Goal: Task Accomplishment & Management: Use online tool/utility

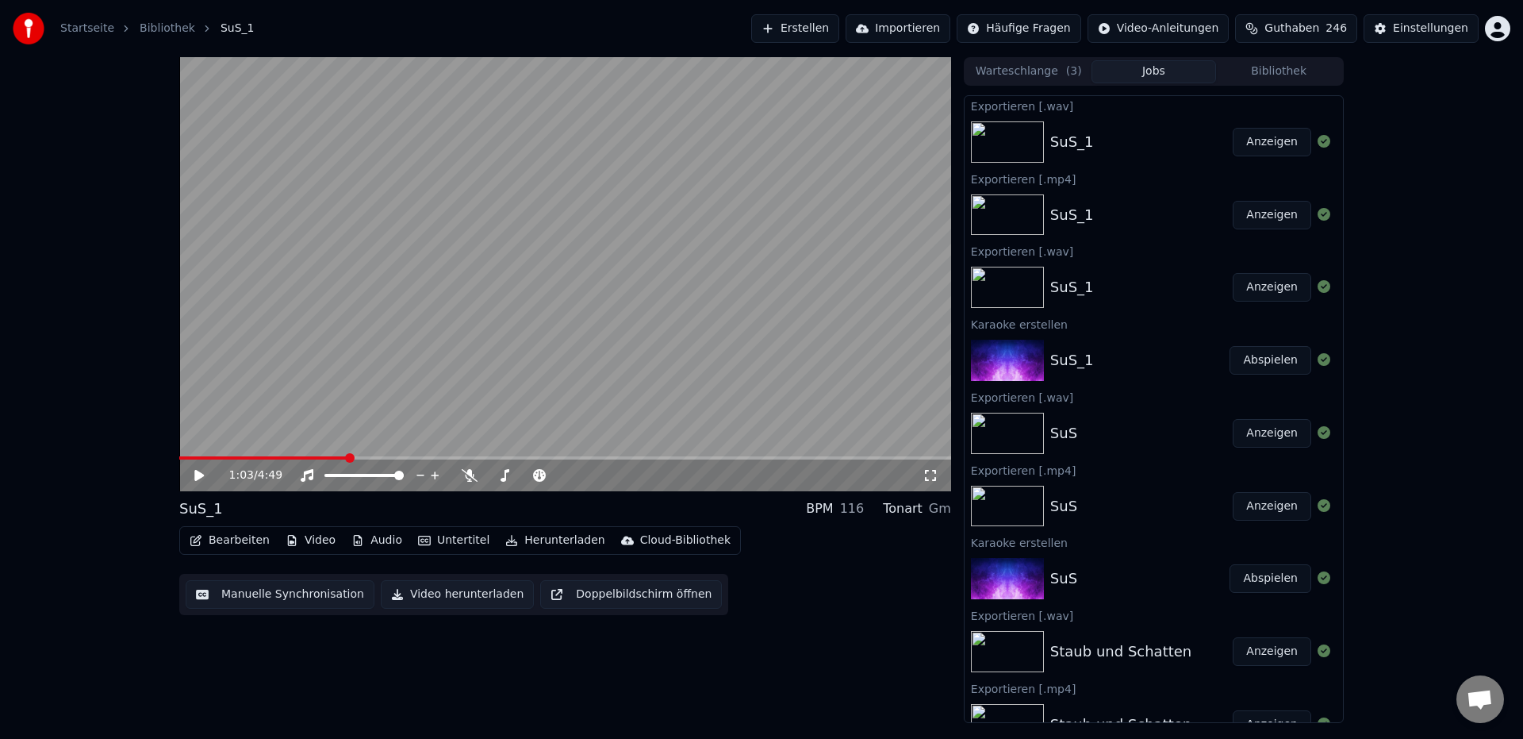
click at [346, 458] on span at bounding box center [262, 457] width 167 height 3
click at [304, 459] on span at bounding box center [241, 457] width 125 height 3
click at [270, 457] on span at bounding box center [224, 457] width 90 height 3
click at [259, 456] on span at bounding box center [224, 457] width 90 height 3
click at [202, 478] on icon at bounding box center [210, 475] width 37 height 13
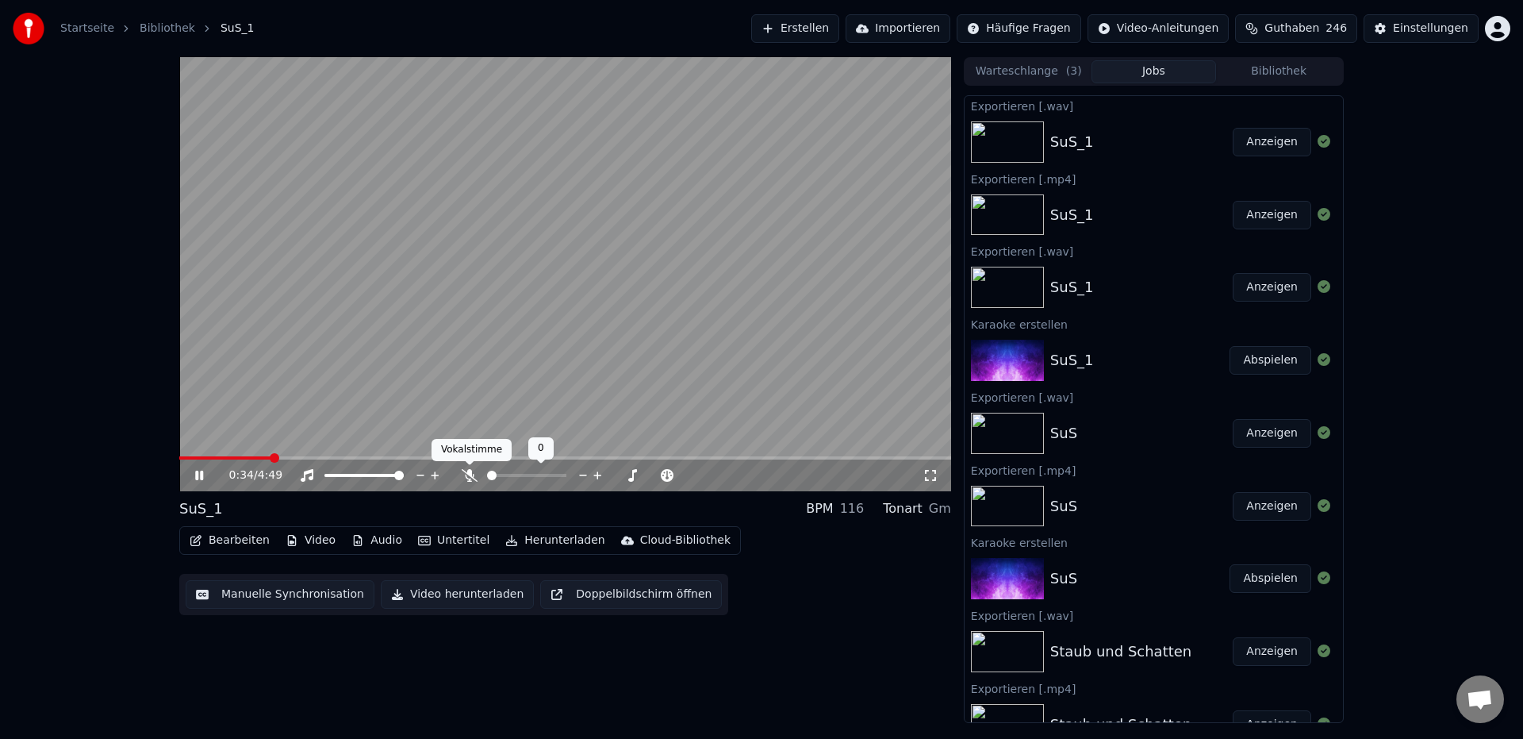
click at [467, 476] on icon at bounding box center [470, 475] width 16 height 13
click at [198, 482] on div "1:56 / 4:49" at bounding box center [565, 475] width 759 height 16
click at [197, 478] on icon at bounding box center [199, 476] width 8 height 10
click at [240, 541] on button "Bearbeiten" at bounding box center [229, 540] width 93 height 22
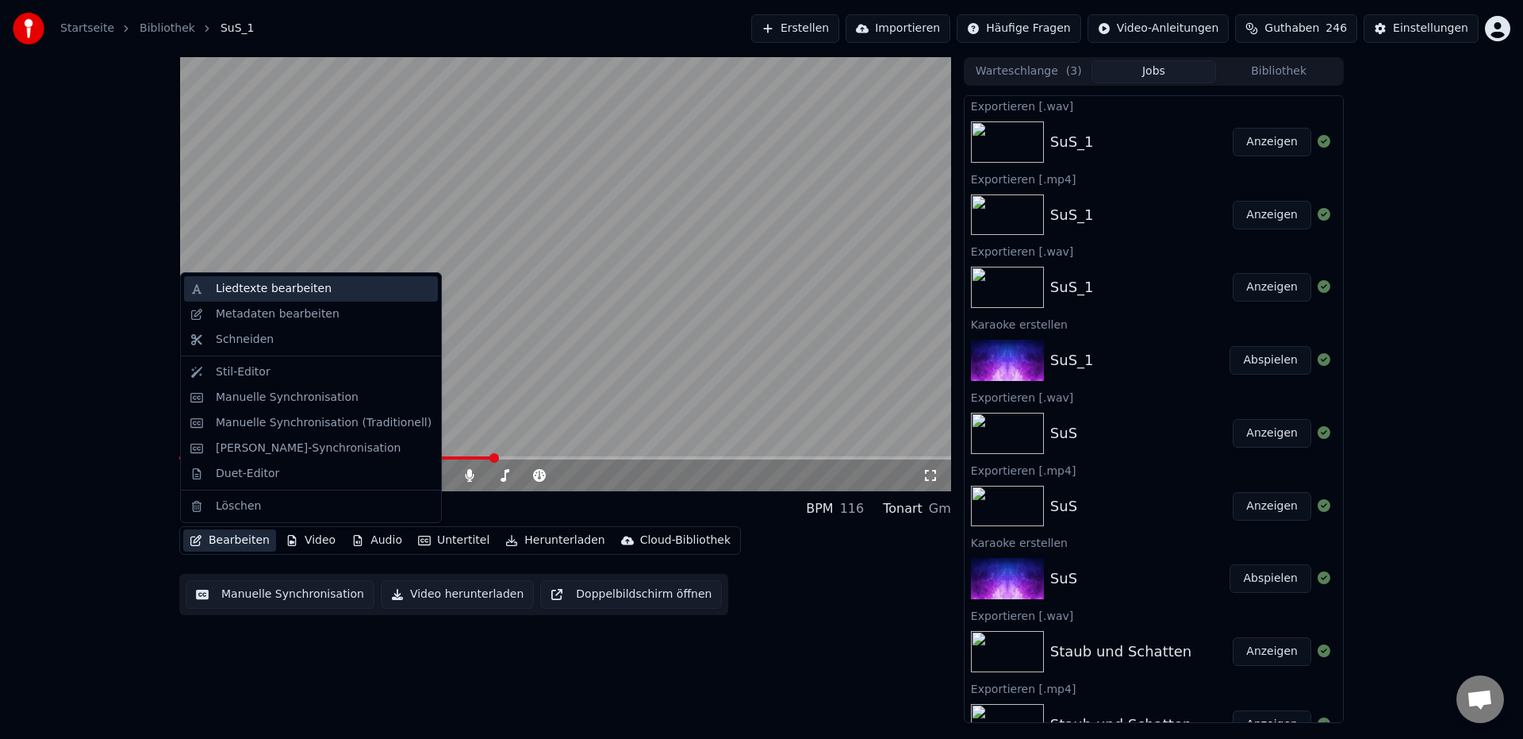
click at [309, 295] on div "Liedtexte bearbeiten" at bounding box center [274, 289] width 116 height 16
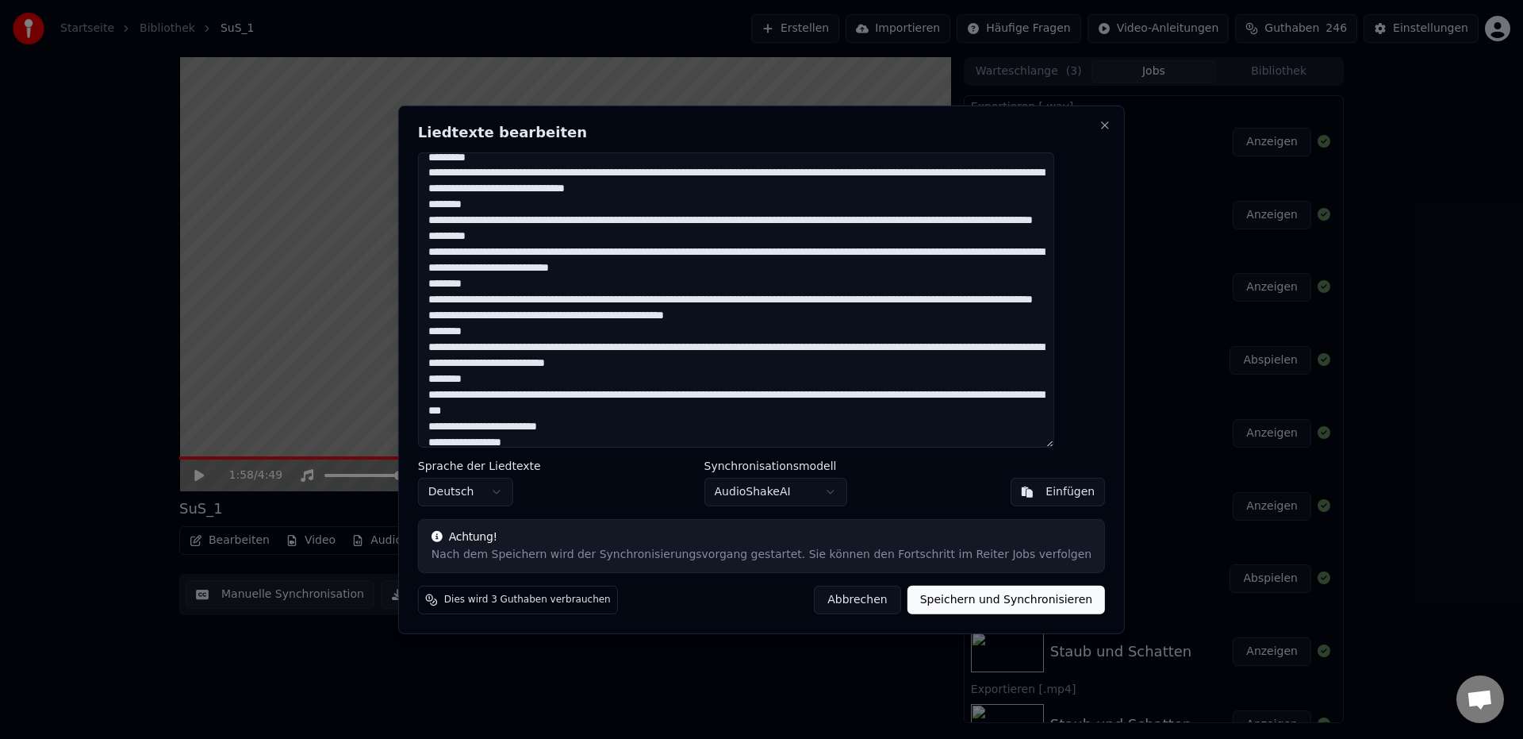
scroll to position [67, 0]
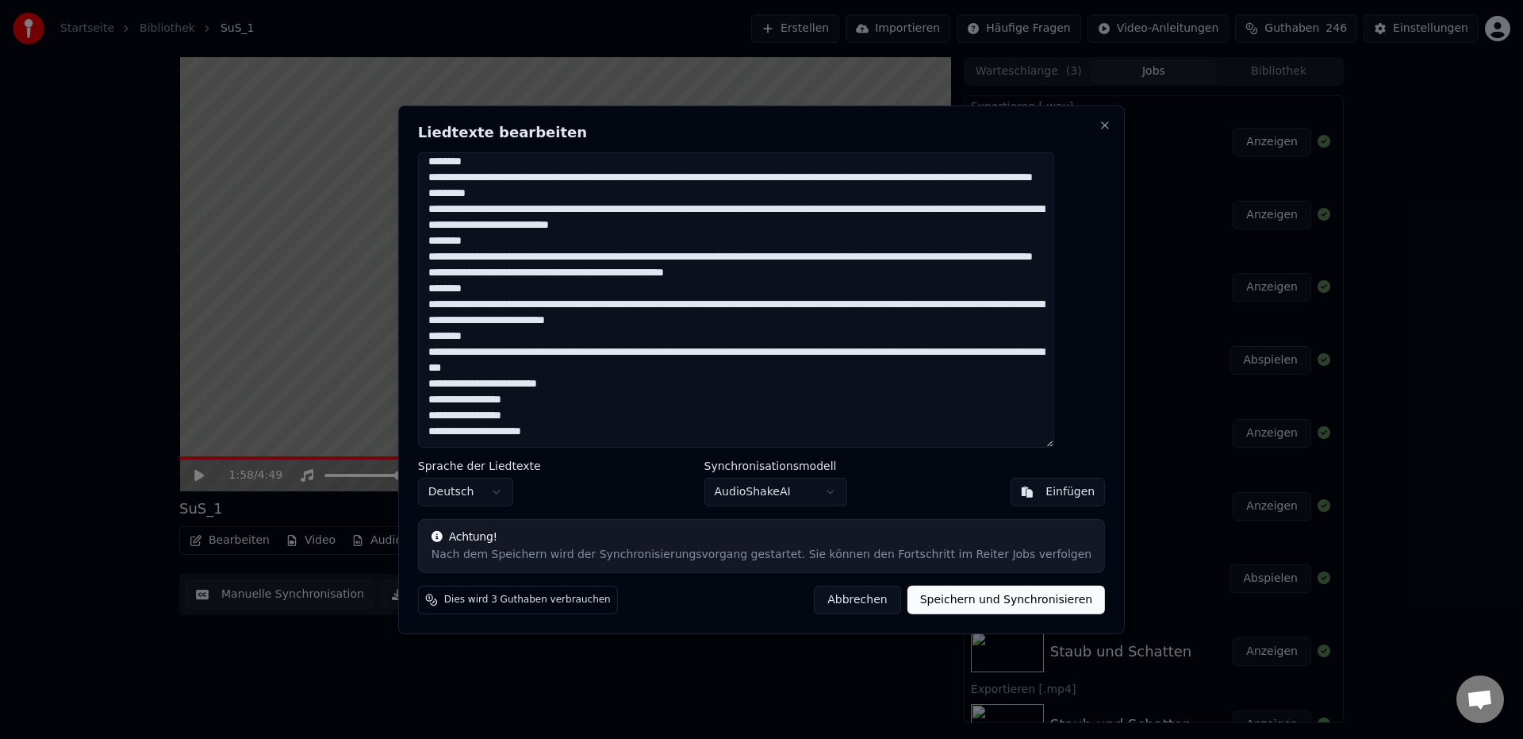
drag, startPoint x: 759, startPoint y: 289, endPoint x: 524, endPoint y: 292, distance: 235.7
click at [524, 292] on textarea at bounding box center [736, 299] width 636 height 295
click at [768, 293] on textarea at bounding box center [736, 299] width 636 height 295
drag, startPoint x: 769, startPoint y: 290, endPoint x: 521, endPoint y: 287, distance: 247.6
click at [521, 287] on textarea at bounding box center [736, 299] width 636 height 295
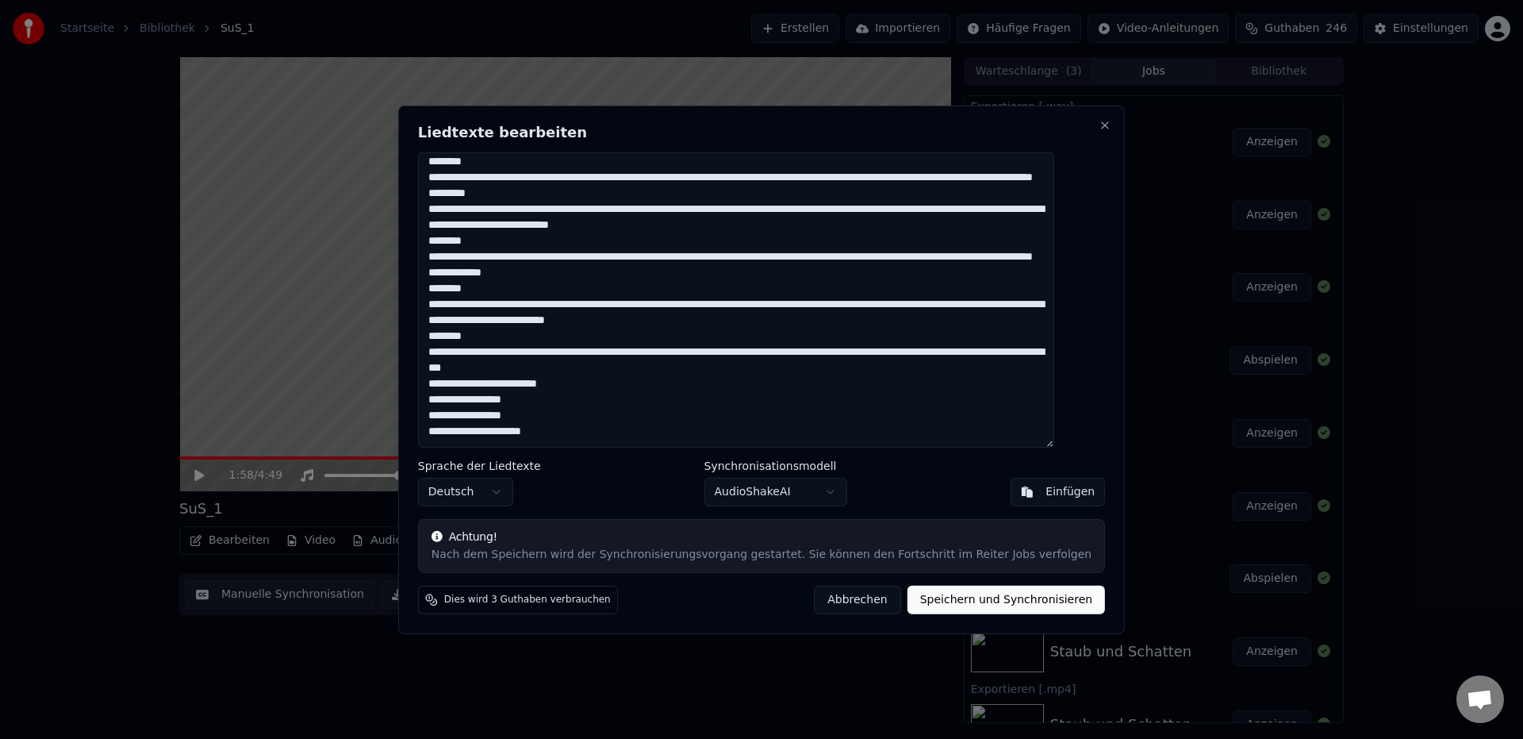
type textarea "**********"
click at [942, 604] on button "Speichern und Synchronisieren" at bounding box center [1007, 600] width 198 height 29
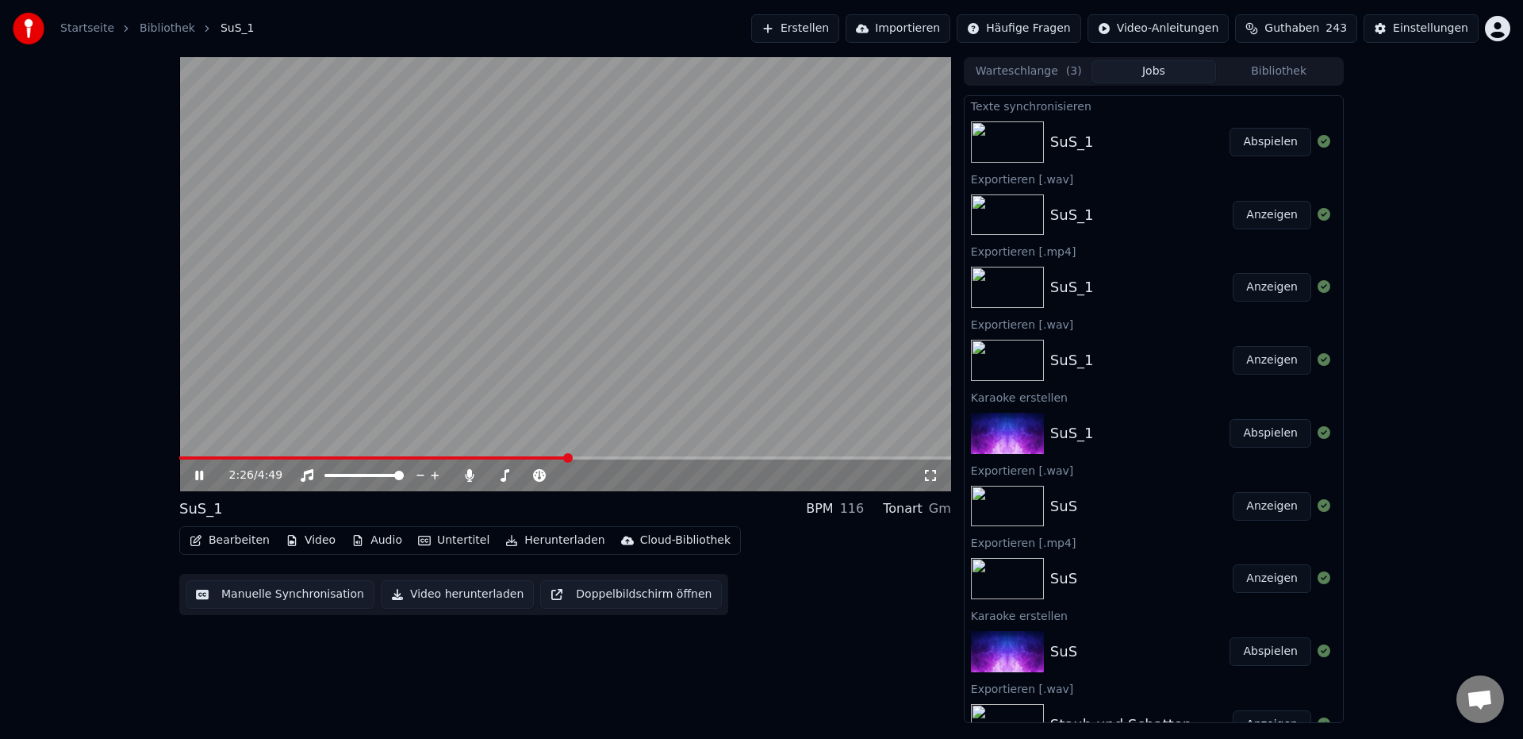
click at [567, 459] on span at bounding box center [565, 457] width 772 height 3
click at [202, 476] on icon at bounding box center [199, 476] width 8 height 10
click at [225, 546] on button "Bearbeiten" at bounding box center [229, 540] width 93 height 22
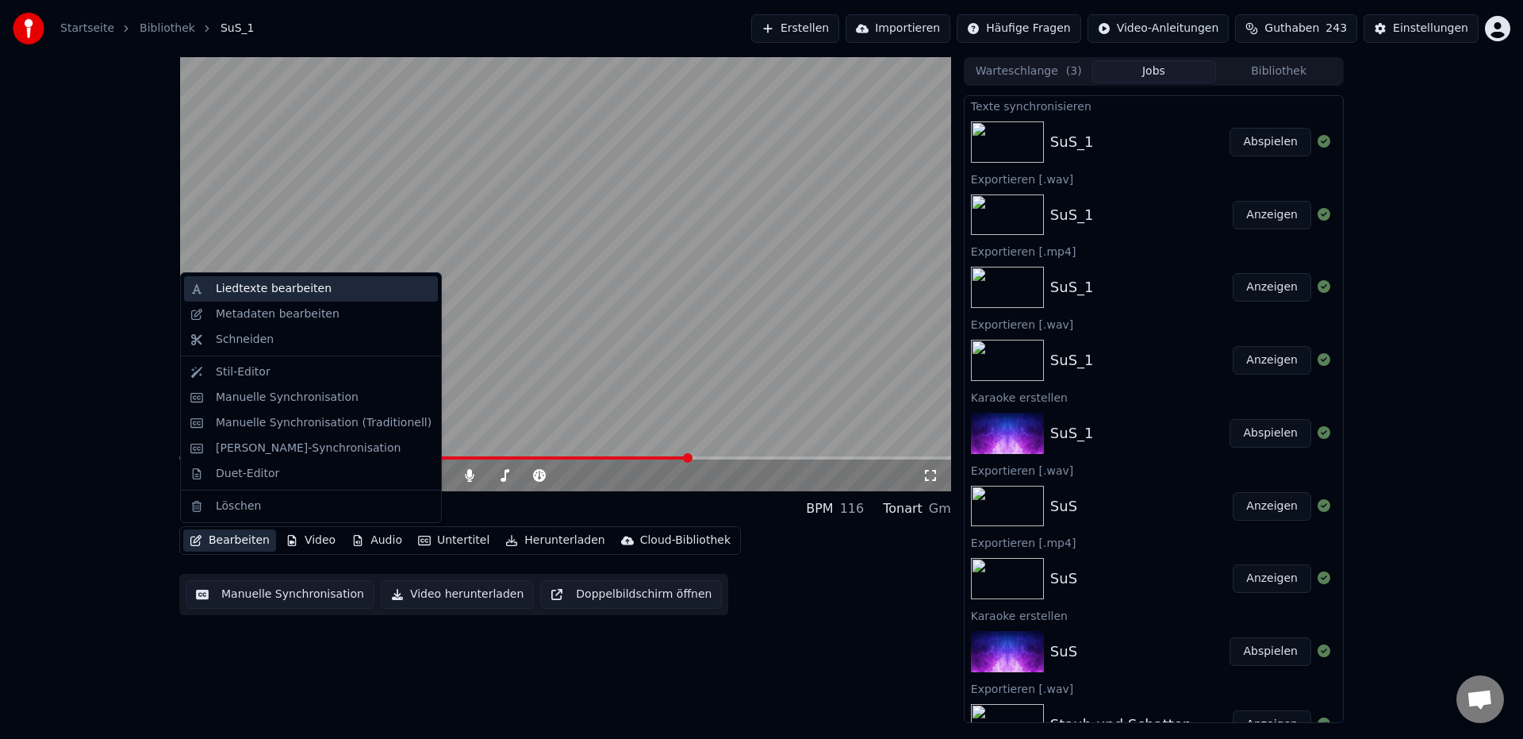
click at [272, 296] on div "Liedtexte bearbeiten" at bounding box center [274, 289] width 116 height 16
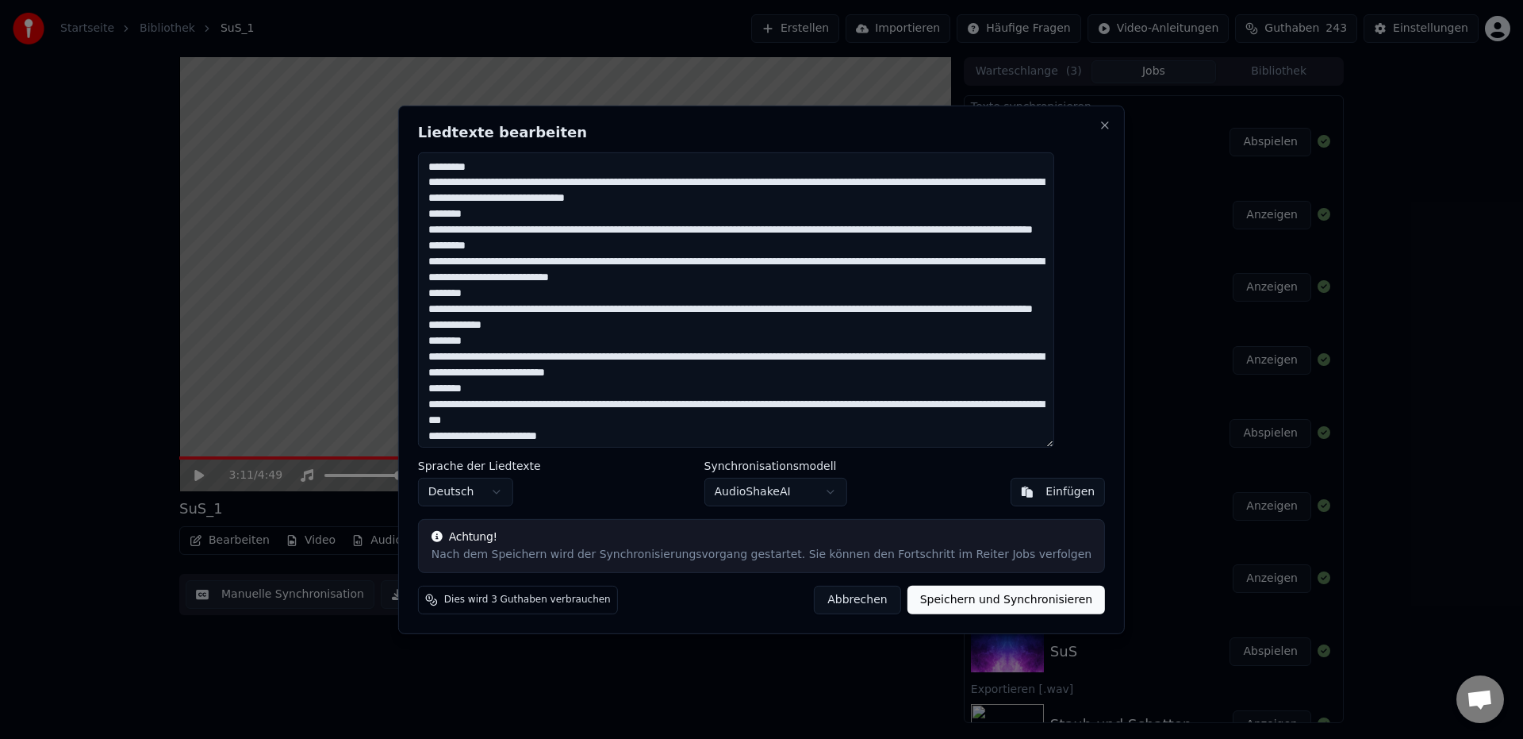
click at [544, 354] on textarea at bounding box center [736, 299] width 636 height 295
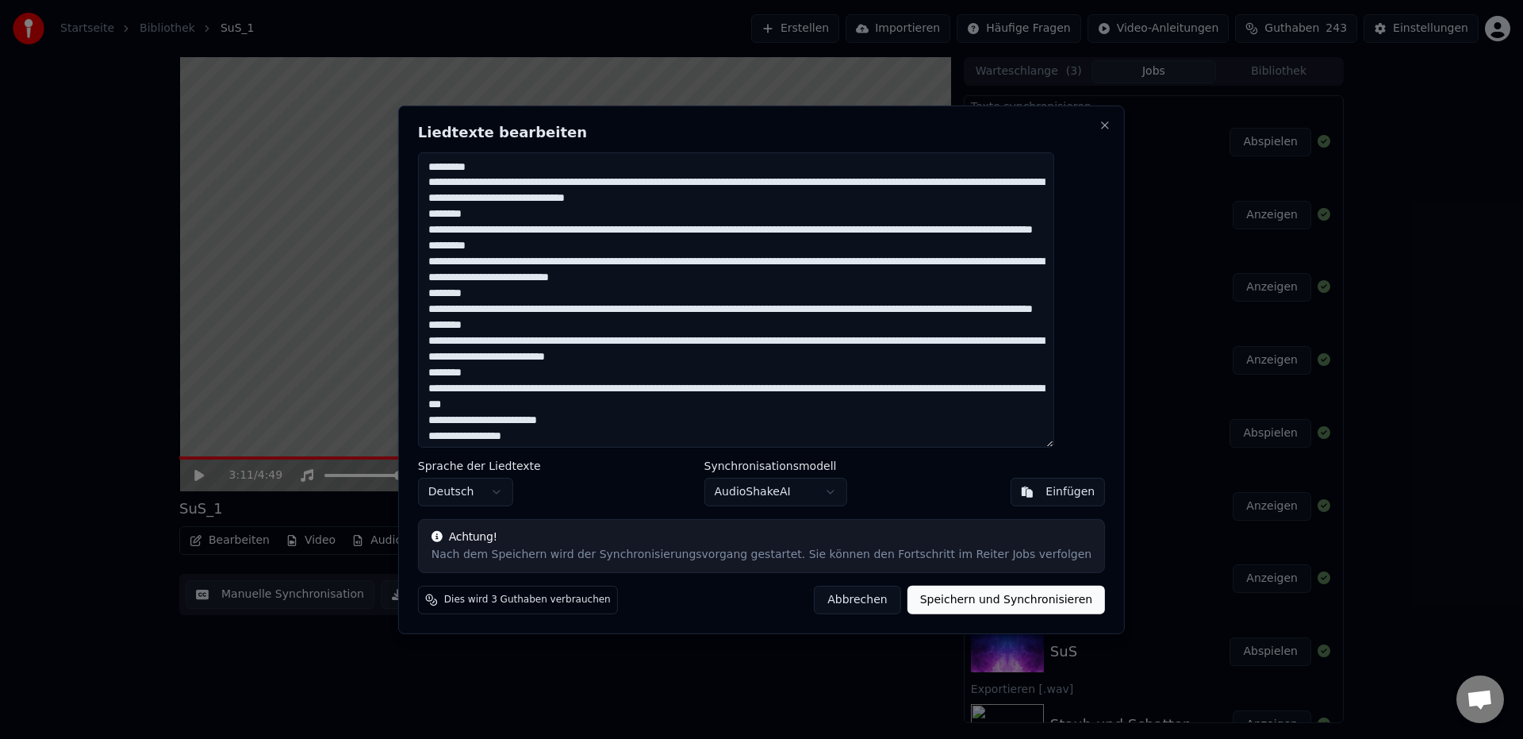
type textarea "**********"
click at [937, 605] on button "Speichern und Synchronisieren" at bounding box center [1007, 600] width 198 height 29
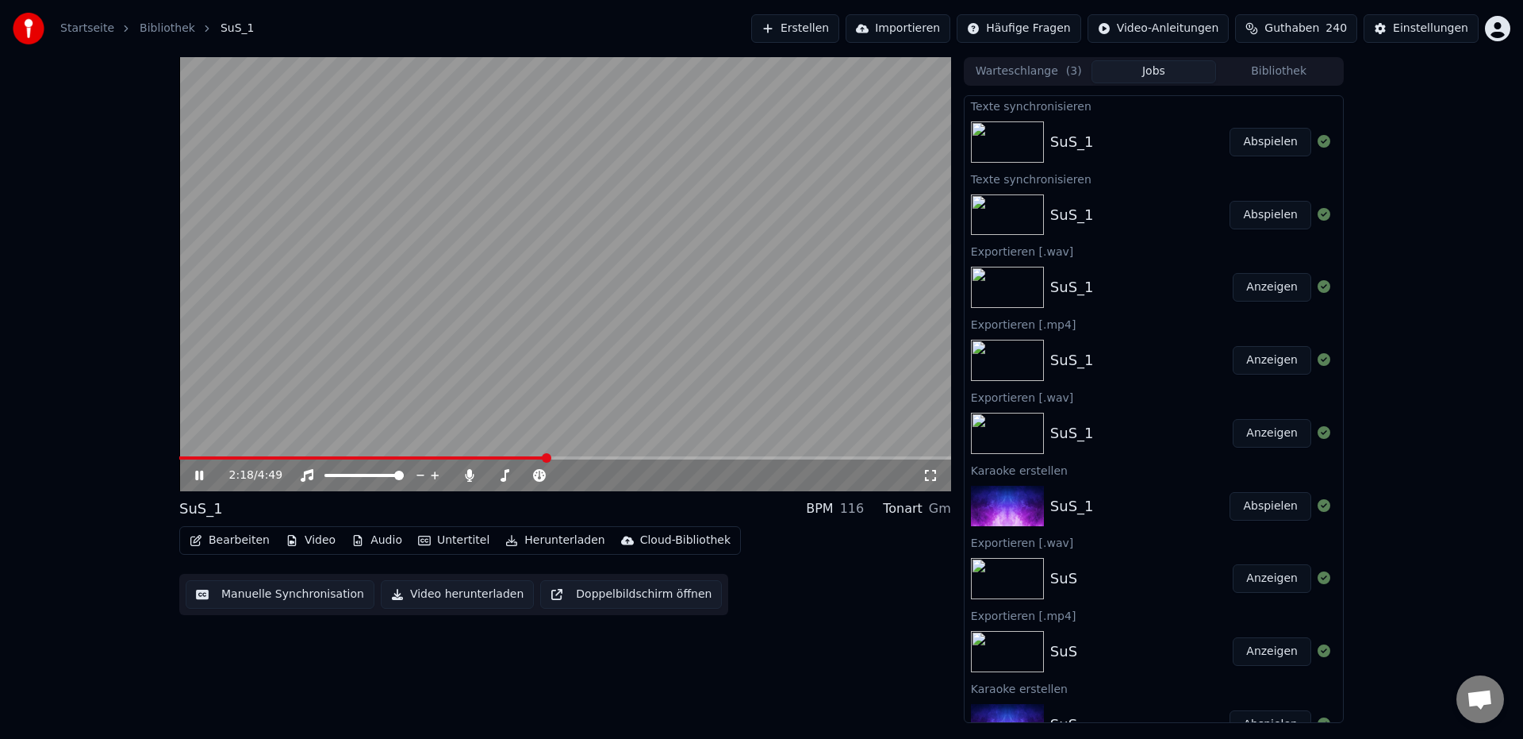
click at [547, 456] on span at bounding box center [362, 457] width 367 height 3
click at [198, 478] on icon at bounding box center [210, 475] width 37 height 13
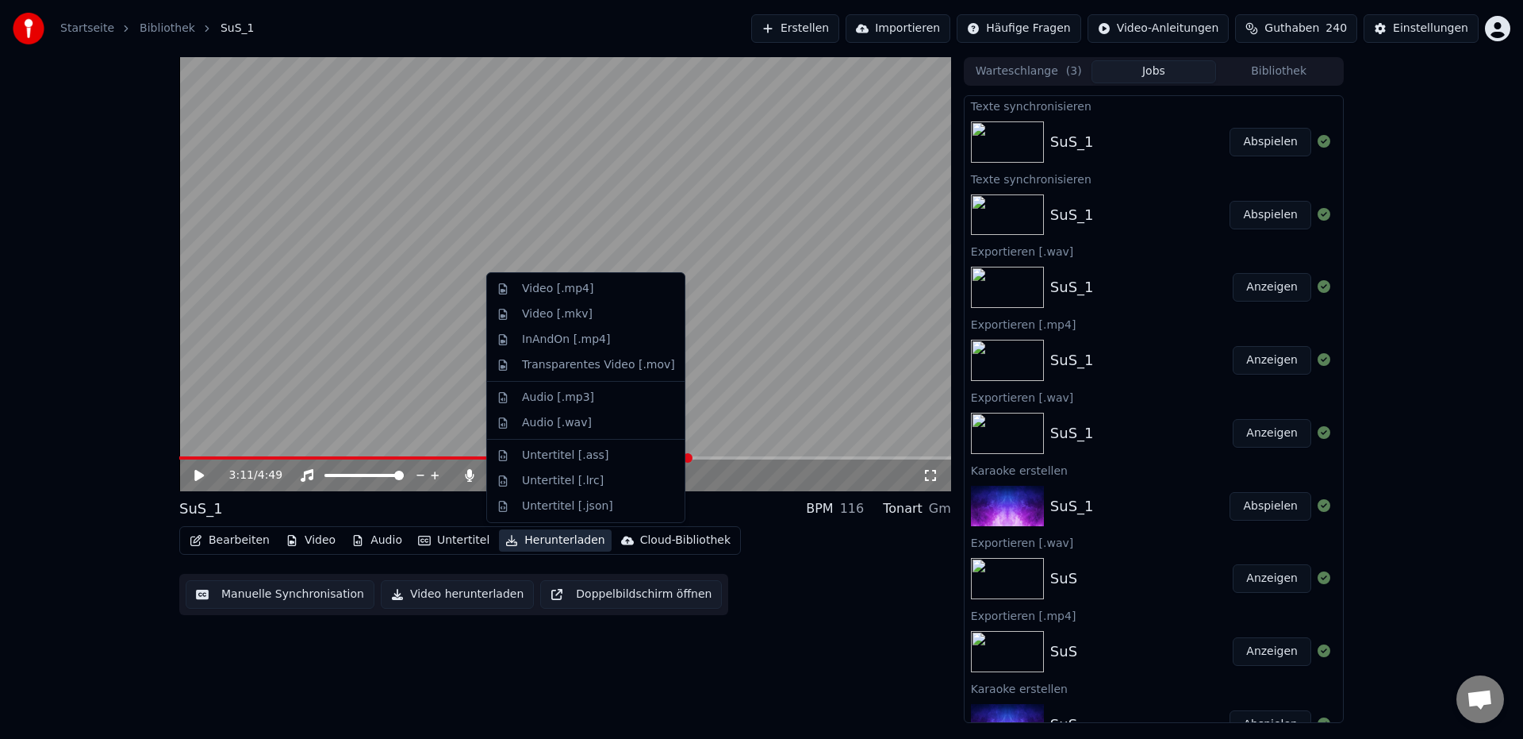
click at [562, 544] on button "Herunterladen" at bounding box center [555, 540] width 112 height 22
click at [580, 292] on div "Video [.mp4]" at bounding box center [557, 289] width 71 height 16
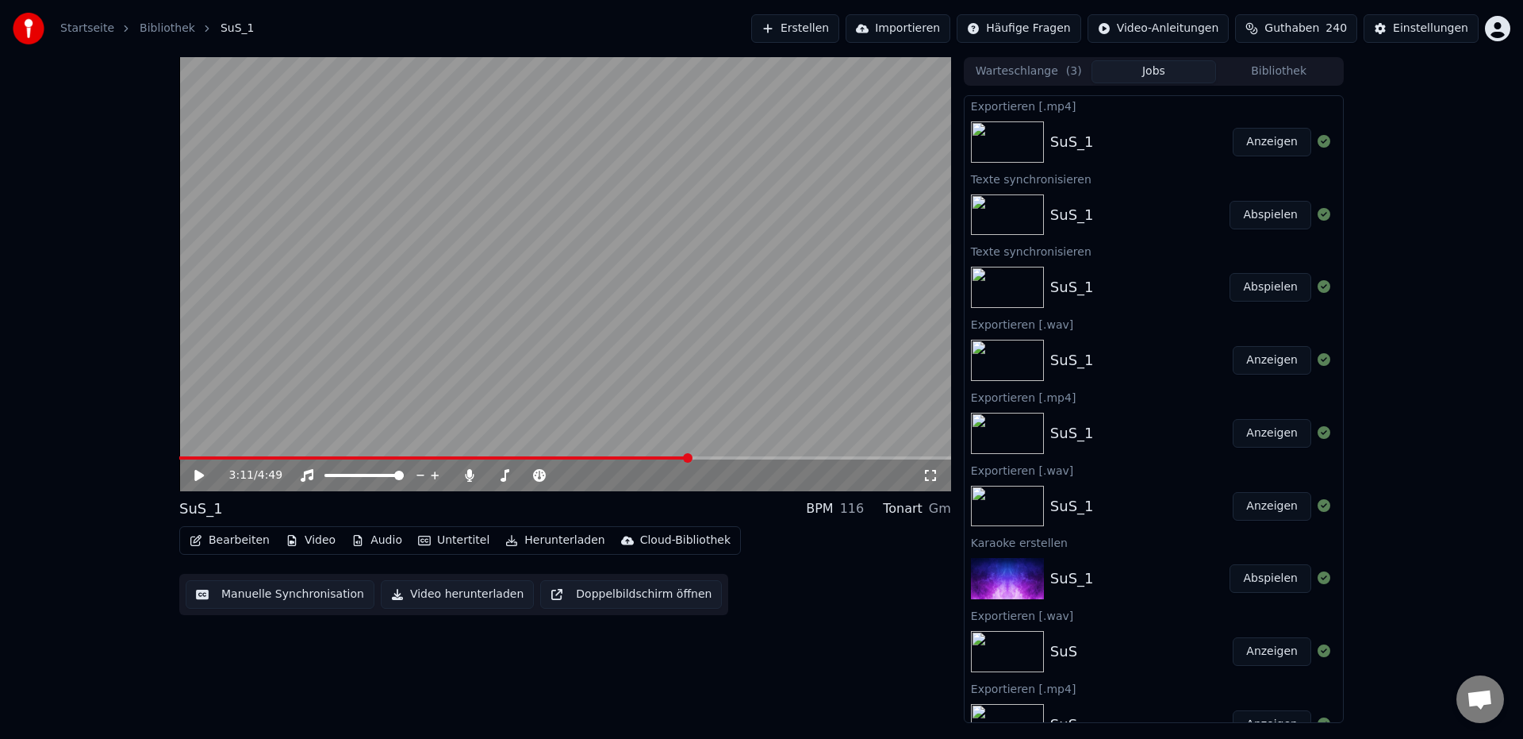
click at [1266, 144] on button "Anzeigen" at bounding box center [1272, 142] width 79 height 29
click at [468, 478] on icon at bounding box center [470, 475] width 16 height 13
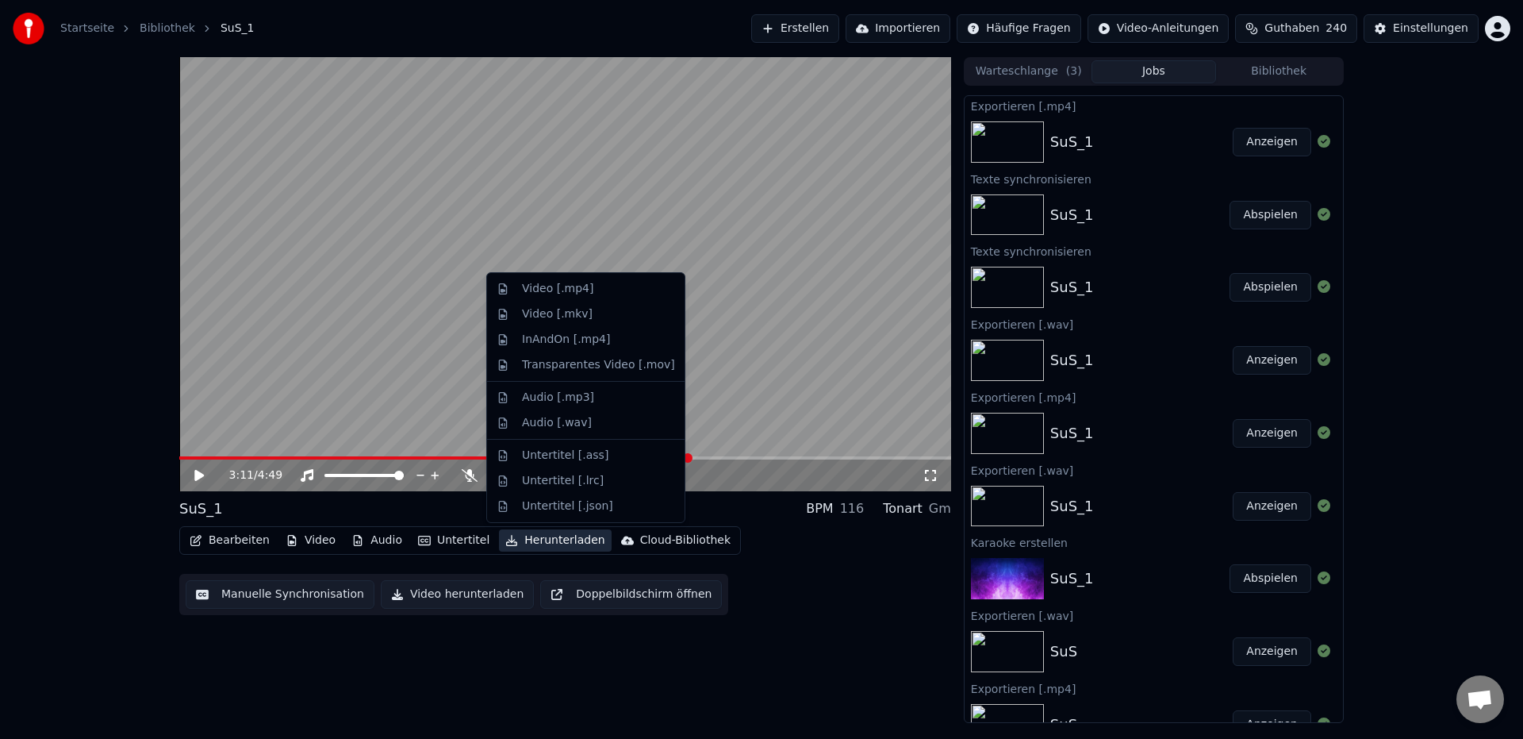
click at [553, 541] on button "Herunterladen" at bounding box center [555, 540] width 112 height 22
click at [561, 295] on div "Video [.mp4]" at bounding box center [557, 289] width 71 height 16
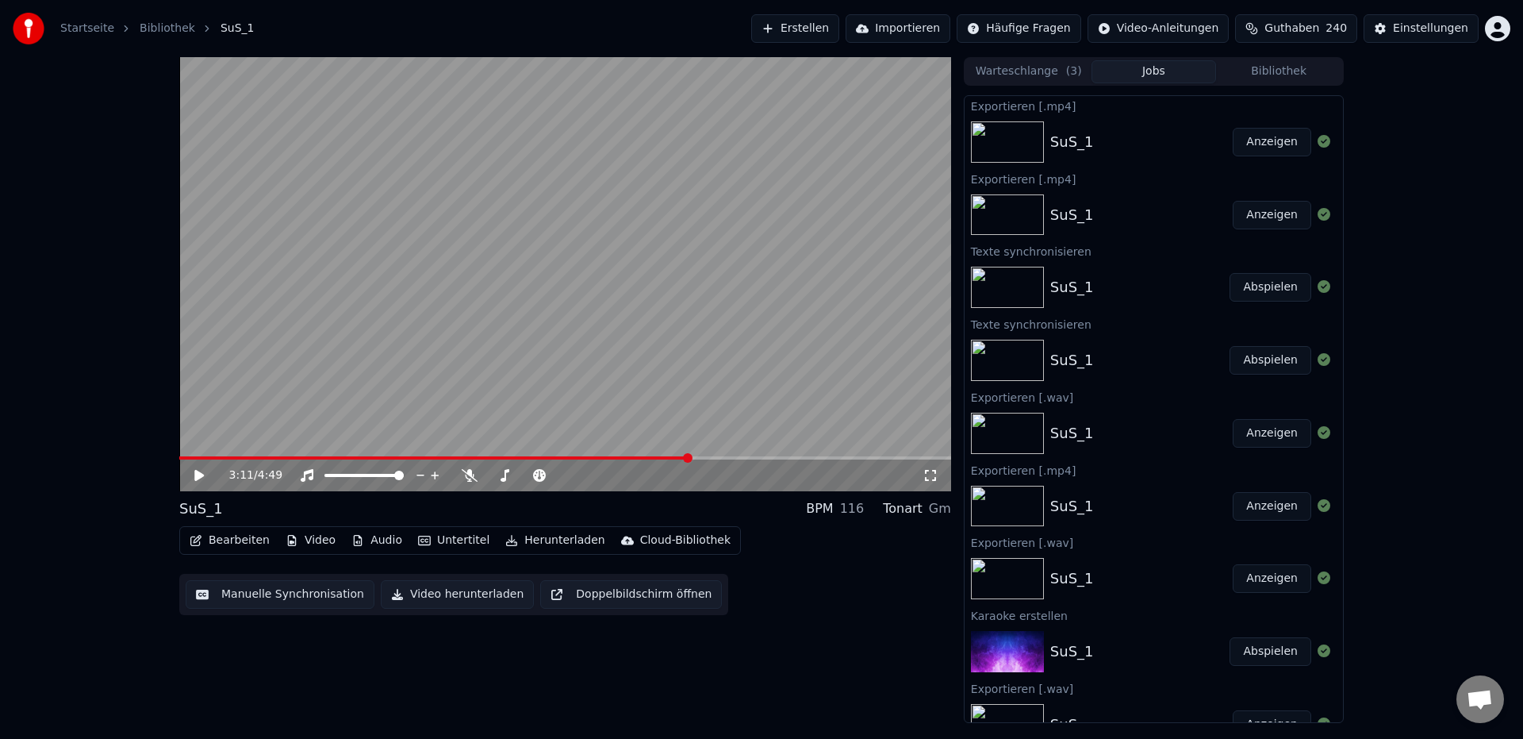
click at [1253, 144] on button "Anzeigen" at bounding box center [1272, 142] width 79 height 29
